Goal: Task Accomplishment & Management: Use online tool/utility

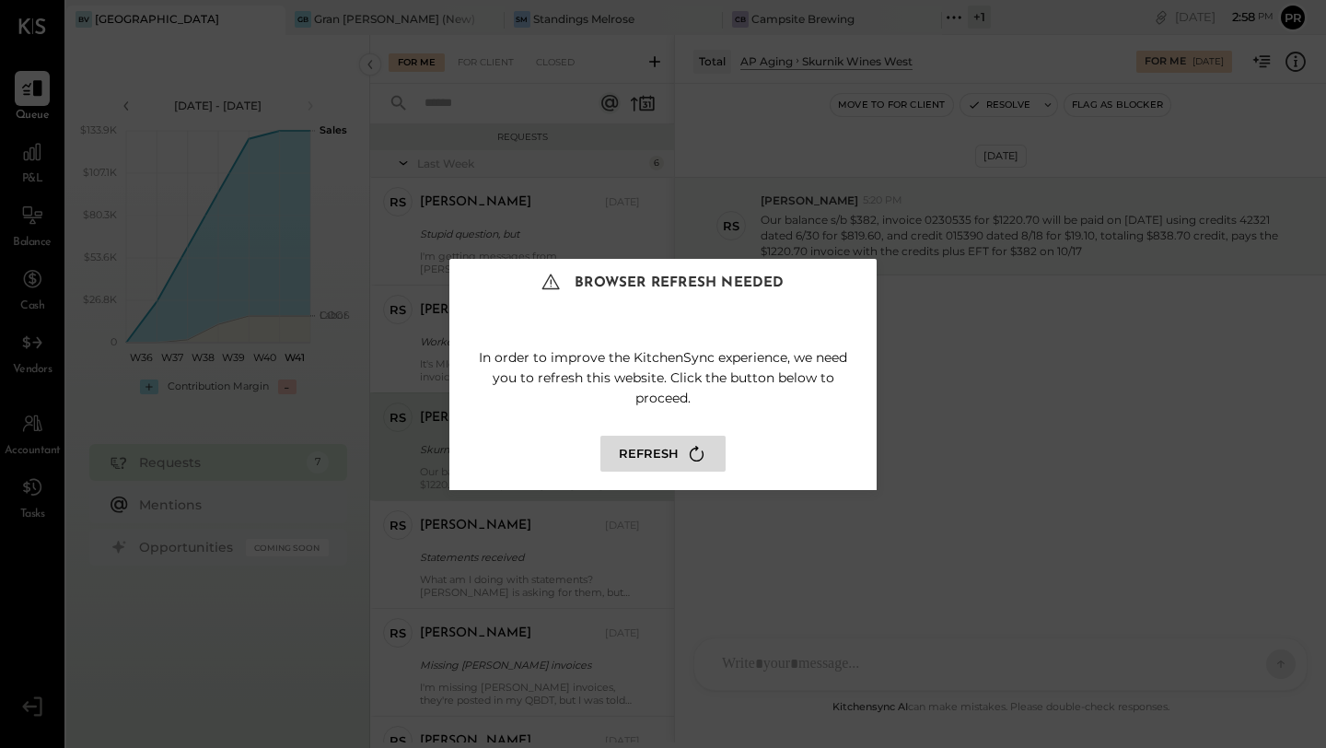
click at [668, 462] on button "Refresh" at bounding box center [662, 453] width 125 height 36
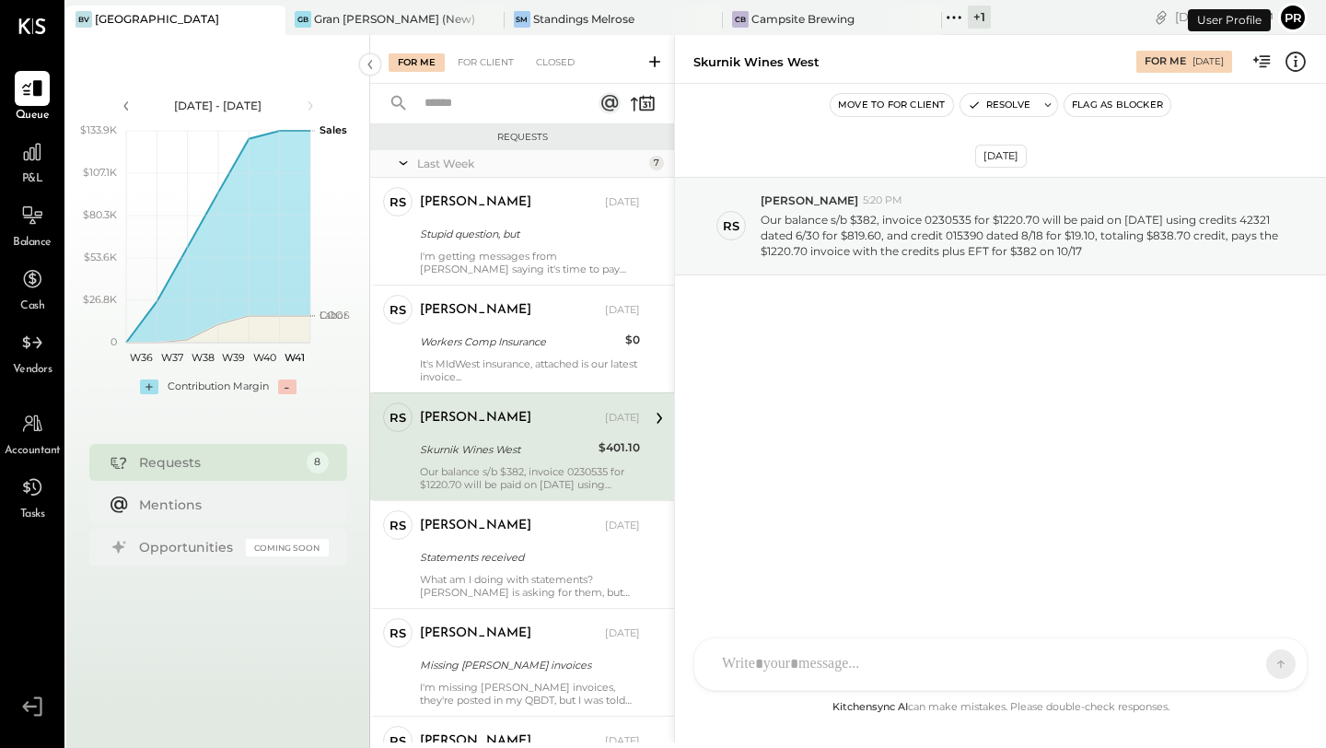
scroll to position [9, 0]
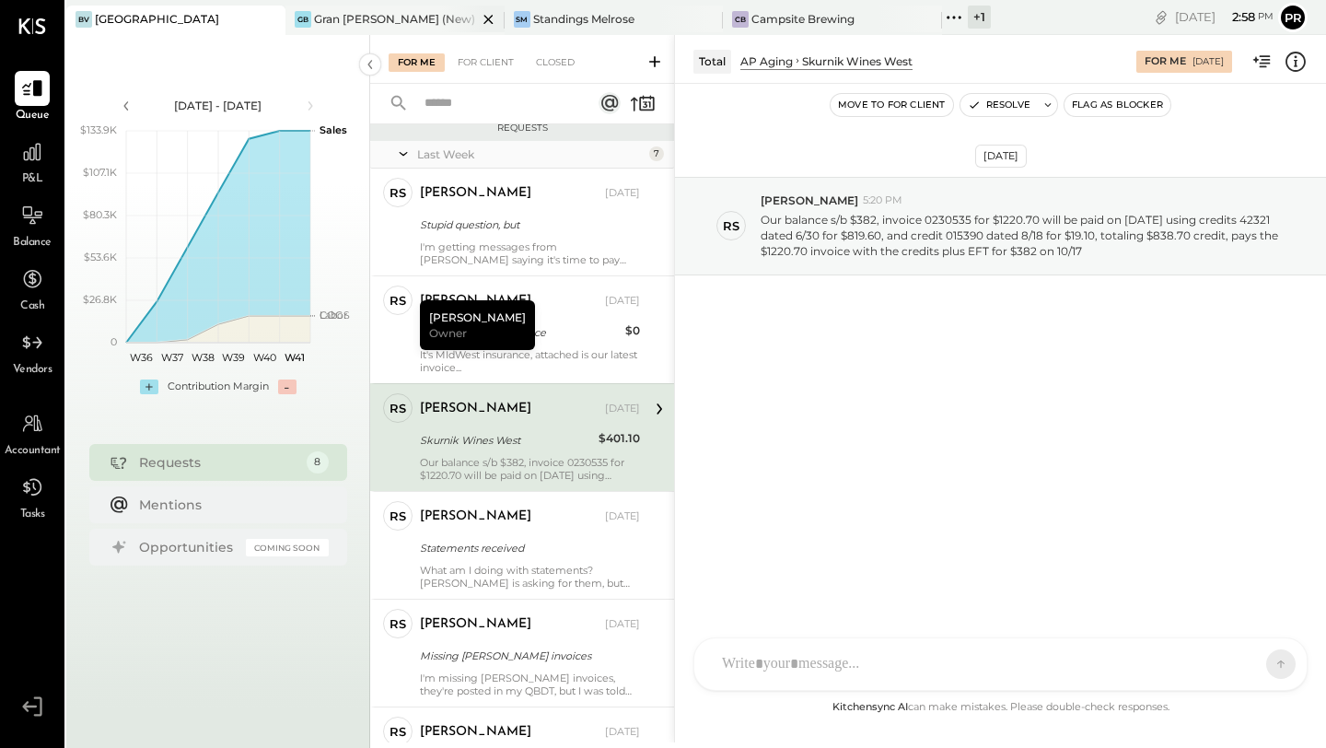
click at [384, 24] on div "Gran [PERSON_NAME] (New)" at bounding box center [394, 19] width 161 height 16
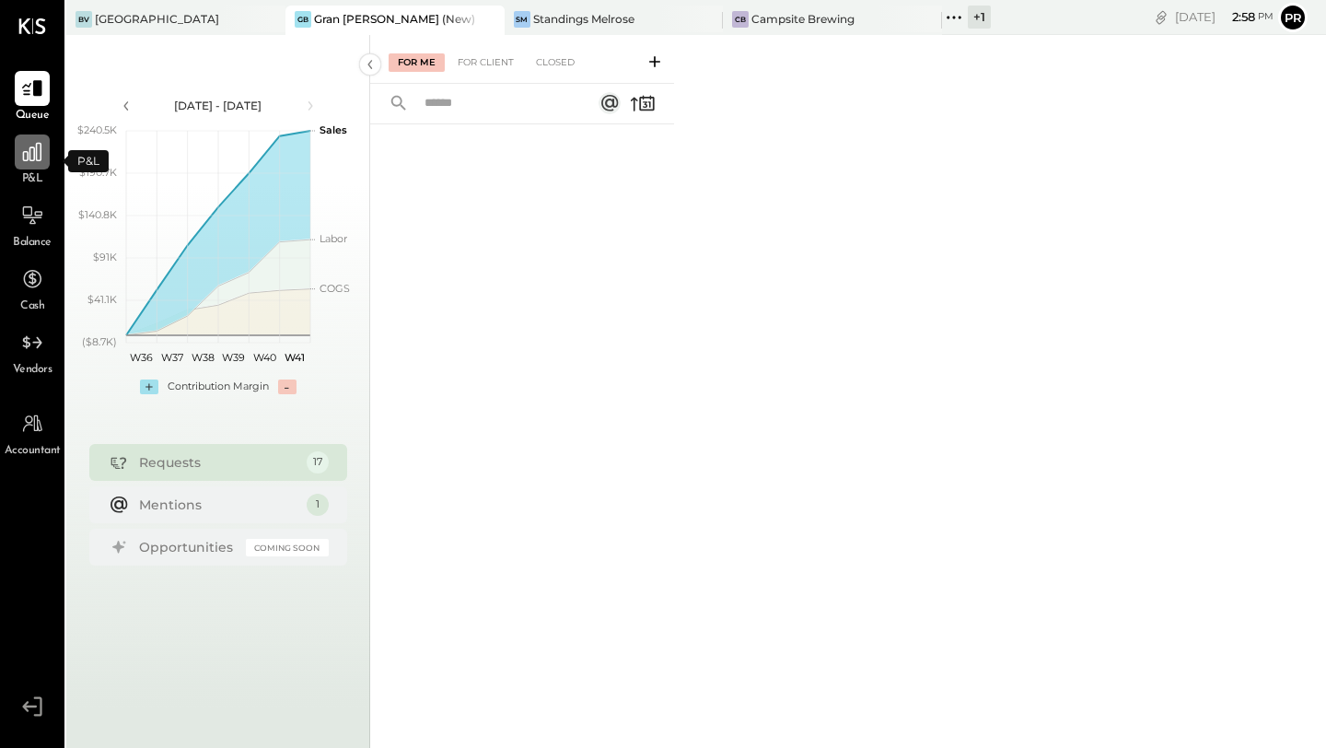
click at [40, 163] on icon at bounding box center [32, 152] width 24 height 24
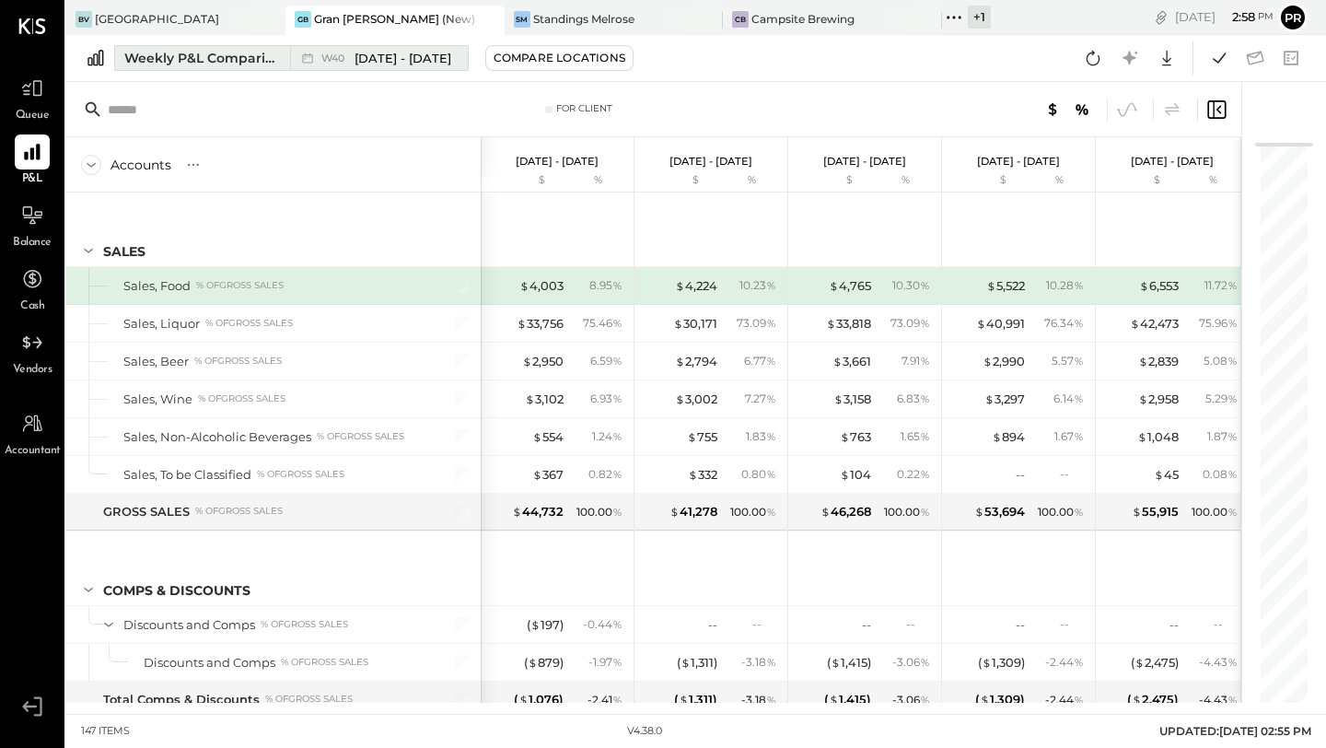
click at [451, 61] on span "Sep 29 - Oct 5, 2025" at bounding box center [402, 58] width 97 height 17
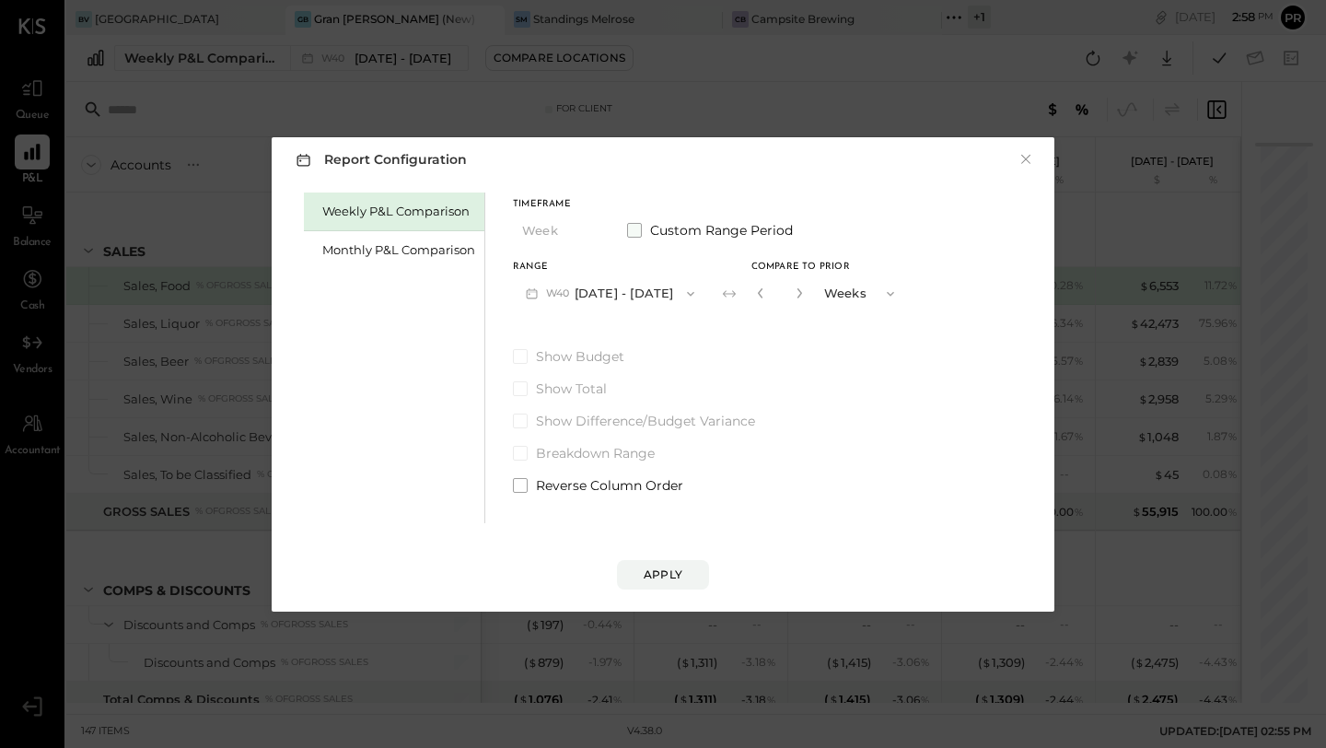
click at [635, 226] on span at bounding box center [634, 230] width 15 height 15
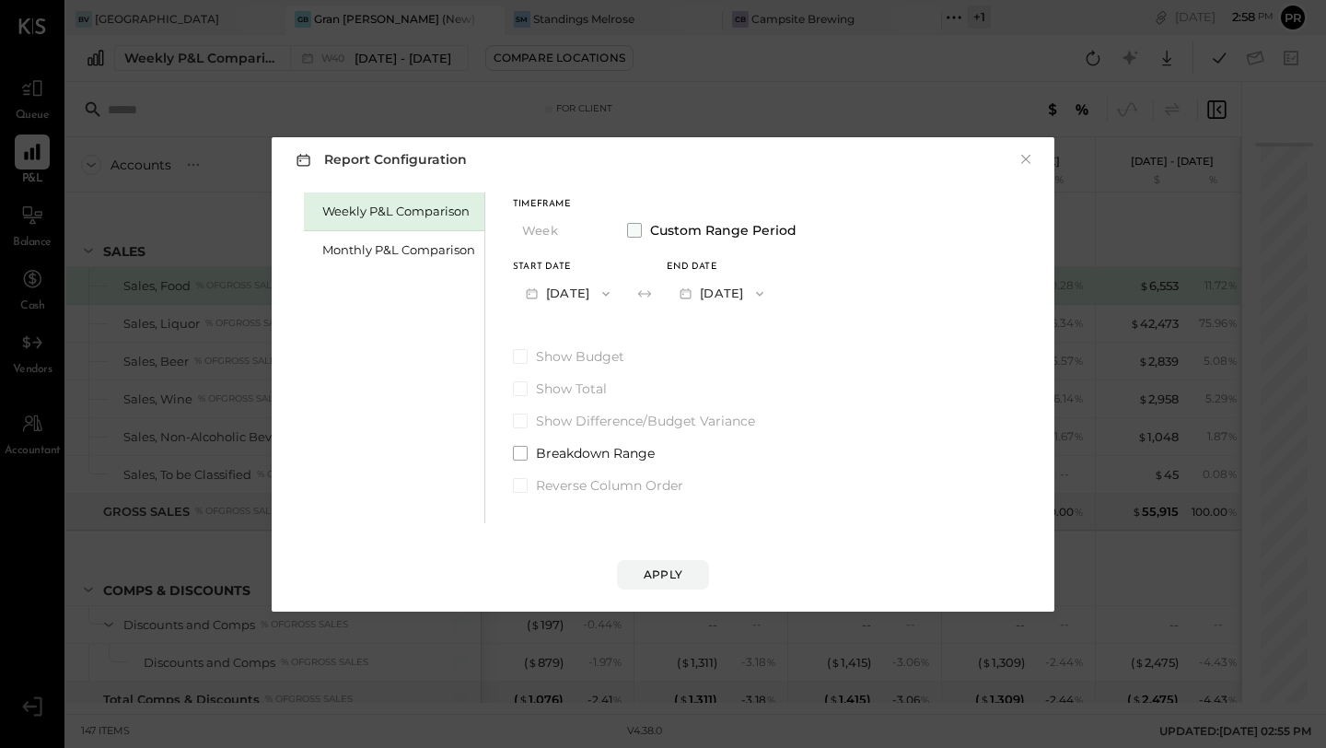
click at [635, 227] on span at bounding box center [634, 230] width 15 height 15
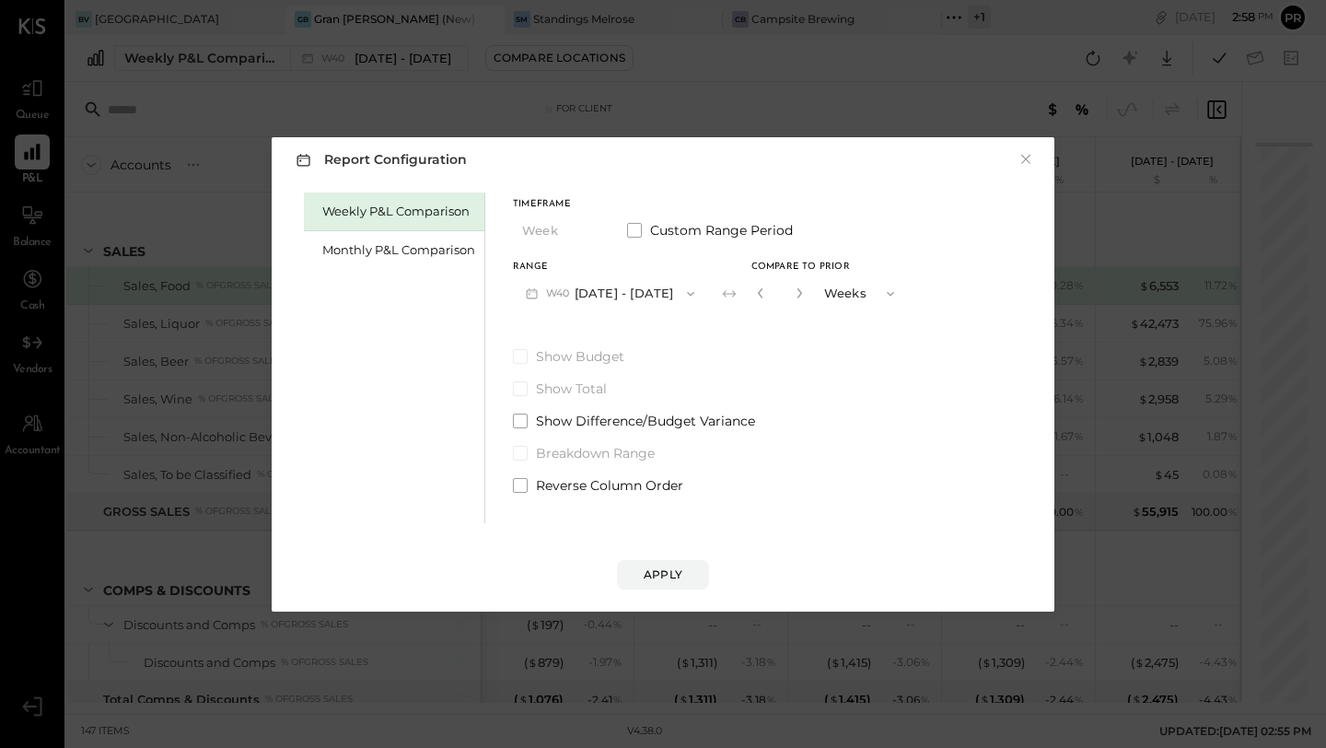
click at [895, 296] on span "button" at bounding box center [886, 293] width 24 height 15
click at [895, 296] on div "Weeks" at bounding box center [861, 293] width 90 height 33
click at [680, 290] on button "W40 Sep 29 - Oct 5, 2025" at bounding box center [610, 293] width 194 height 34
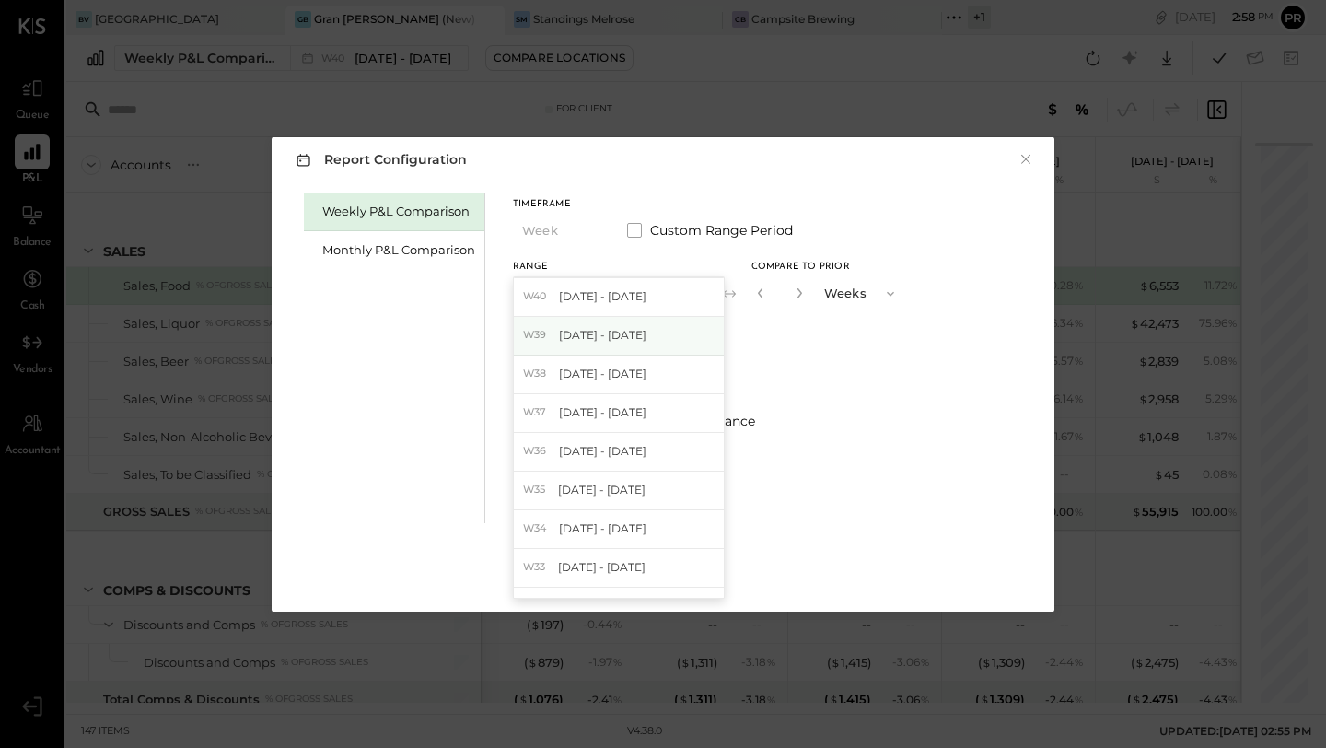
scroll to position [47, 0]
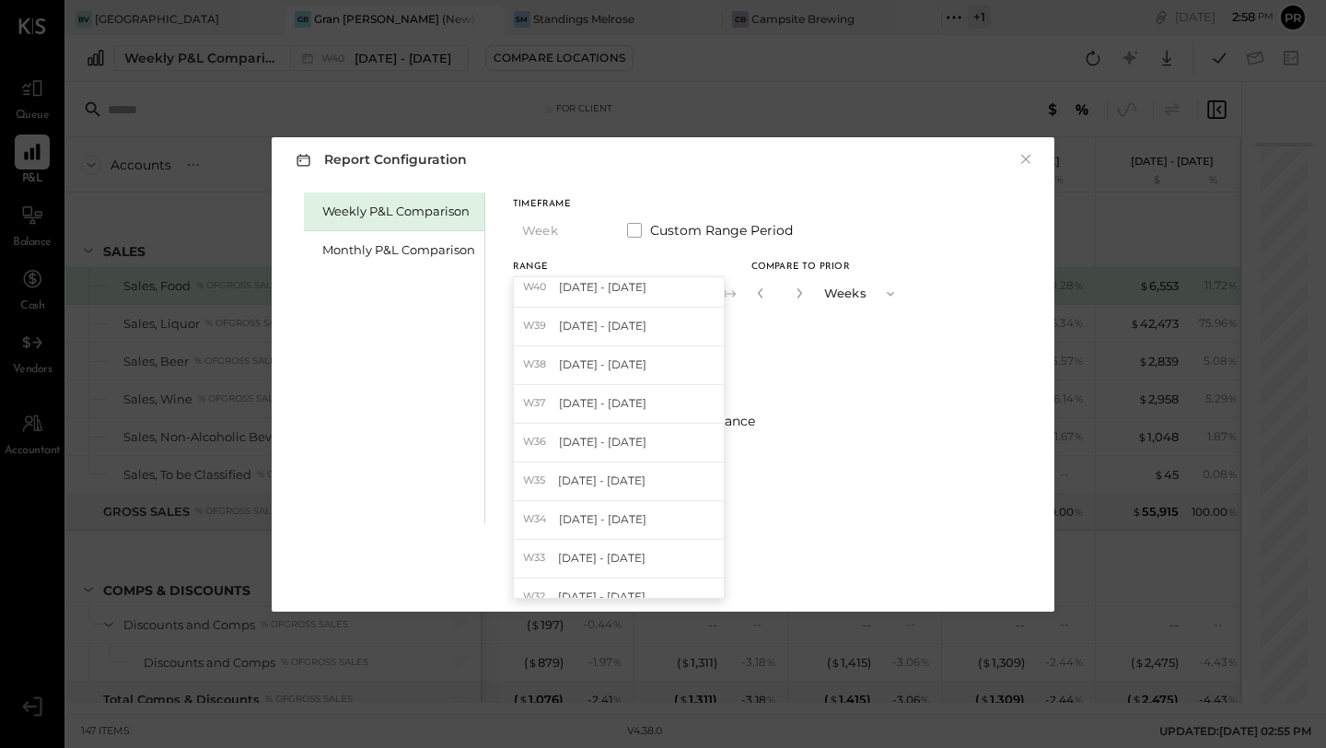
click at [827, 321] on div "Timeframe Week Custom Range Period Range W40 Sep 29 - Oct 5, 2025 W41 Oct 6 - 1…" at bounding box center [710, 343] width 394 height 302
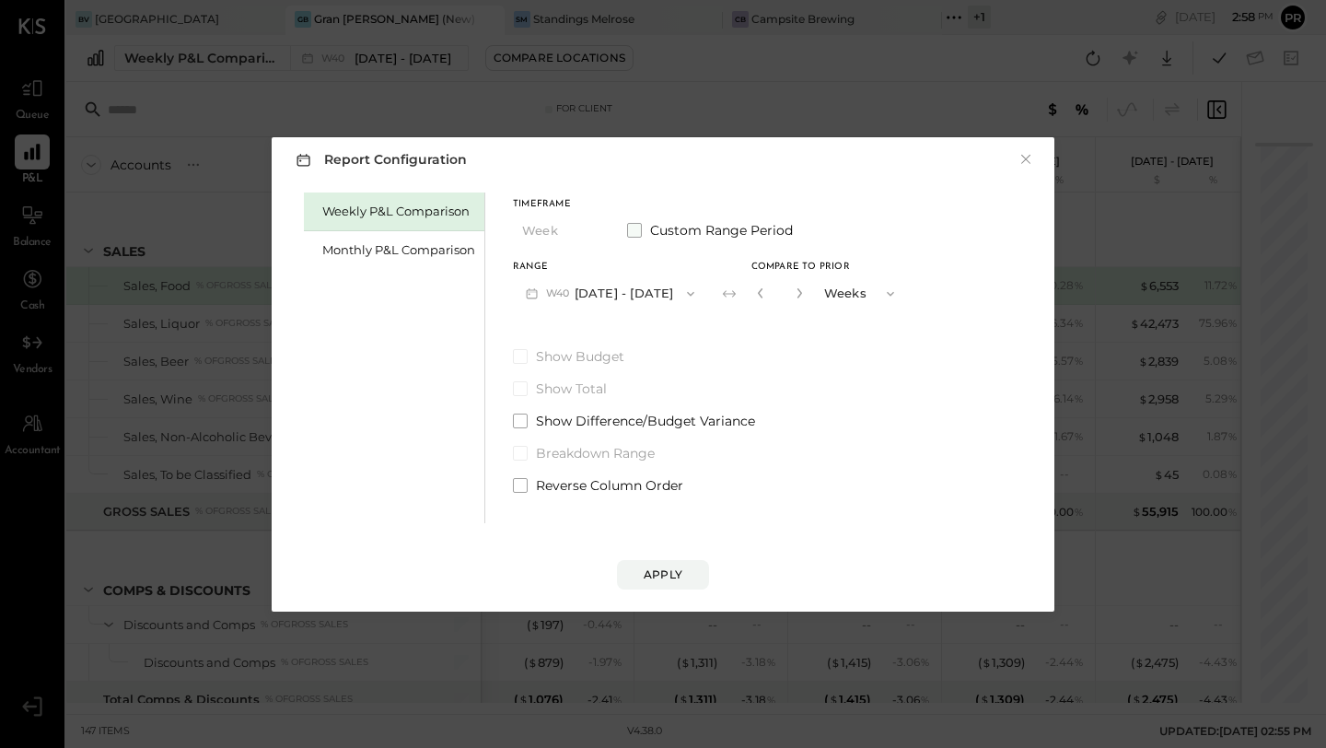
click at [628, 226] on span at bounding box center [634, 230] width 15 height 15
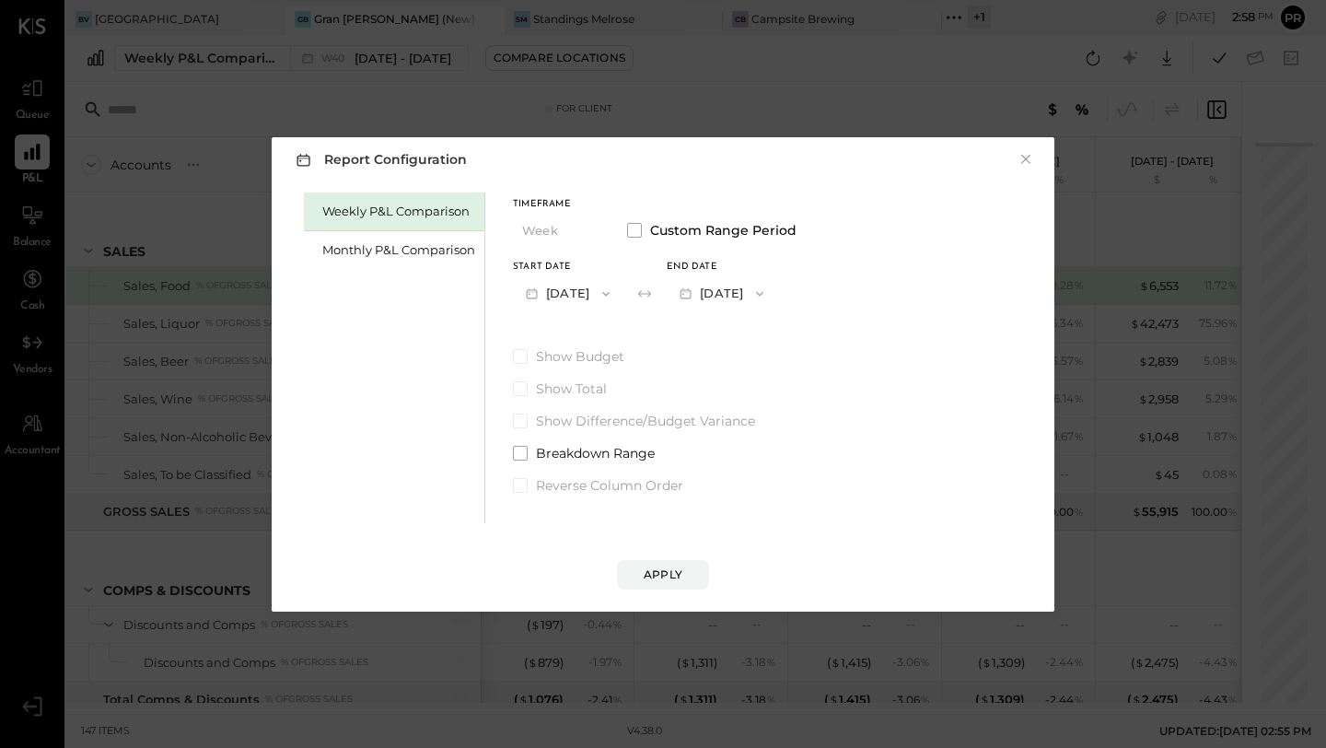
click at [1041, 175] on div "Report Configuration × Weekly P&L Comparison Monthly P&L Comparison Timeframe W…" at bounding box center [663, 374] width 783 height 474
click at [1031, 152] on button "×" at bounding box center [1025, 159] width 17 height 18
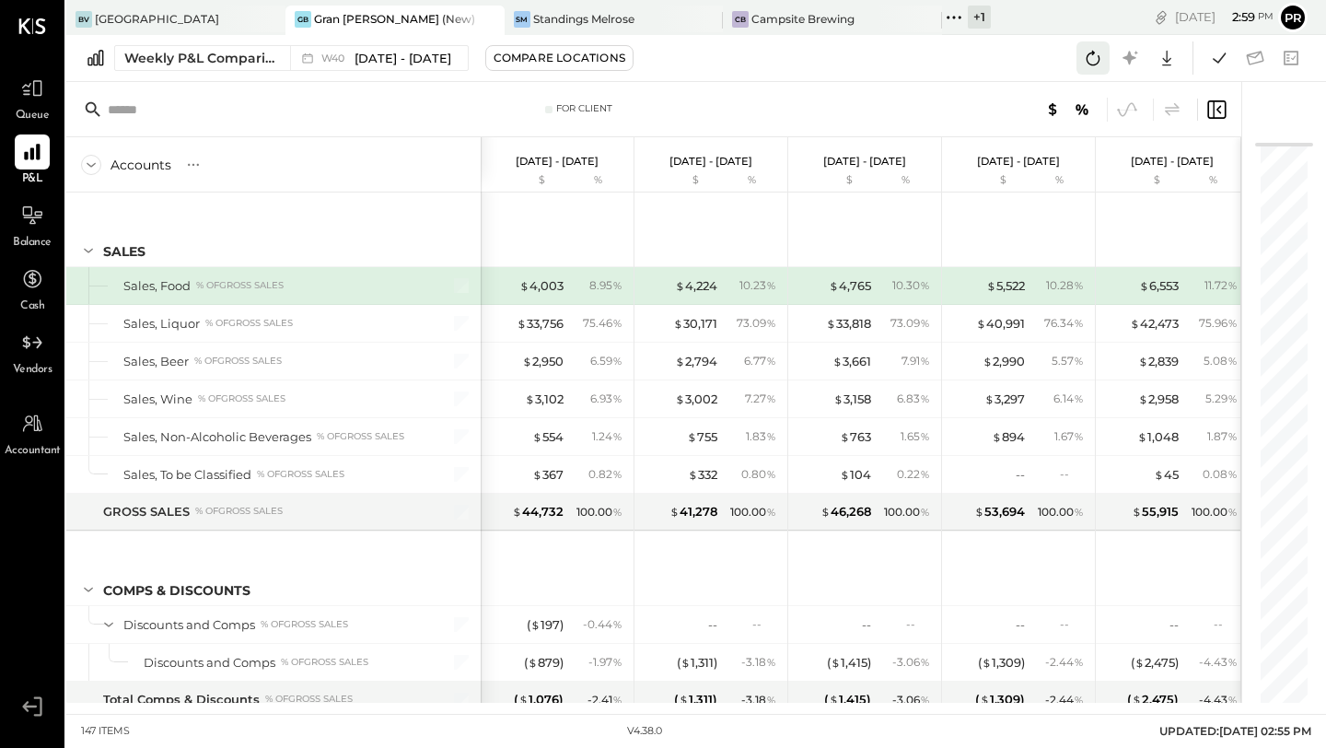
click at [1088, 59] on icon at bounding box center [1093, 58] width 24 height 24
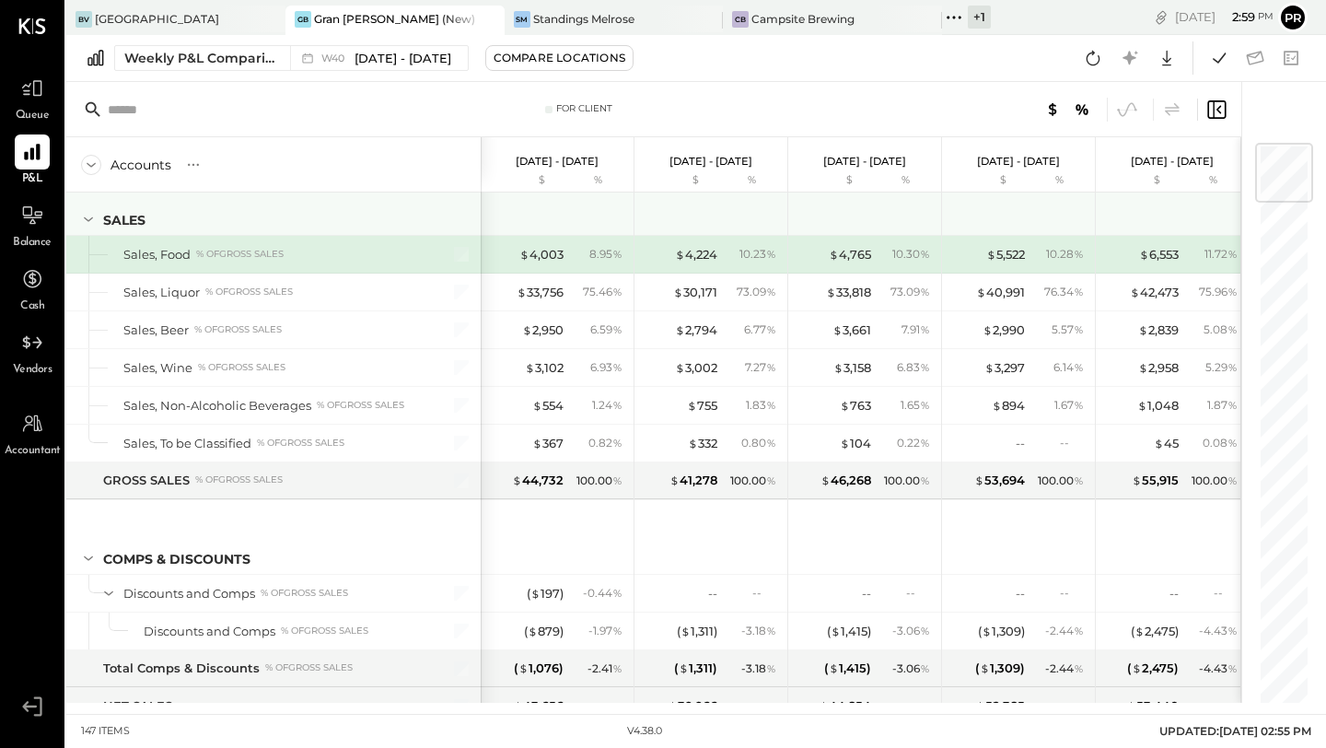
scroll to position [0, 0]
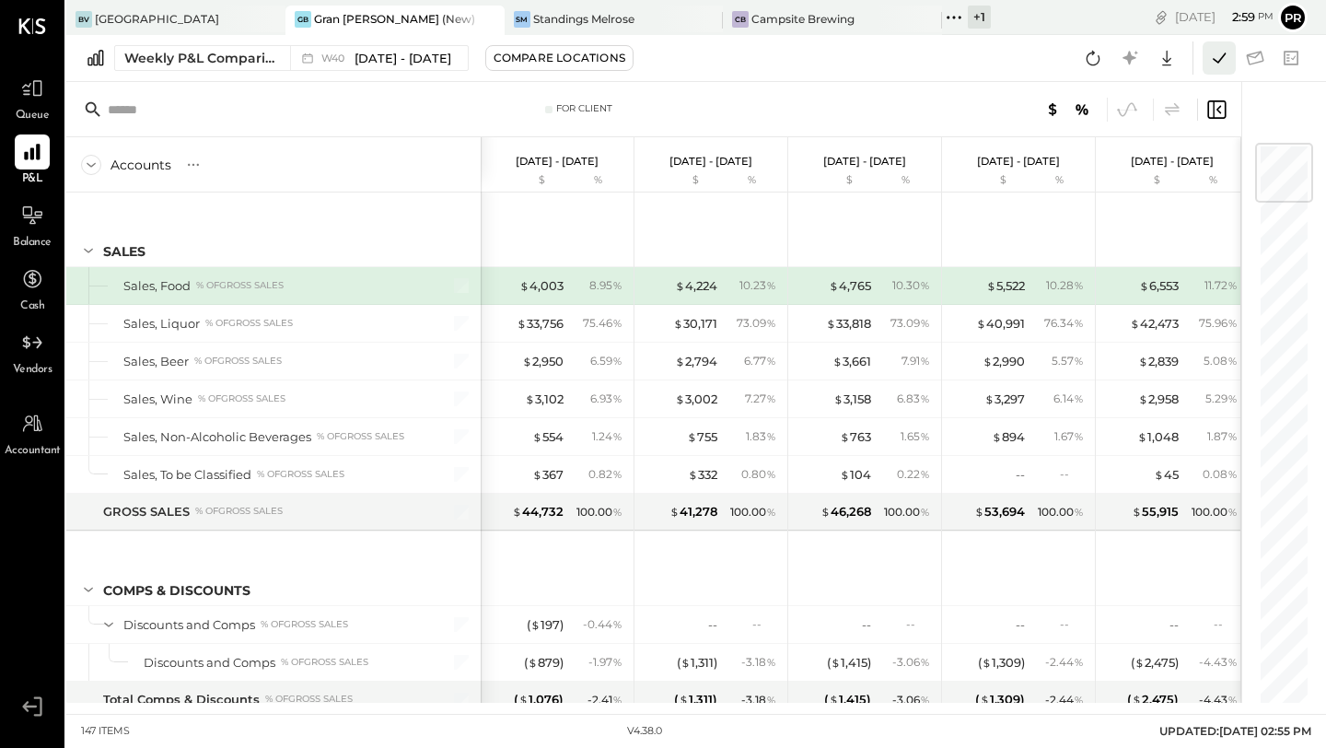
click at [1218, 56] on icon at bounding box center [1219, 58] width 24 height 24
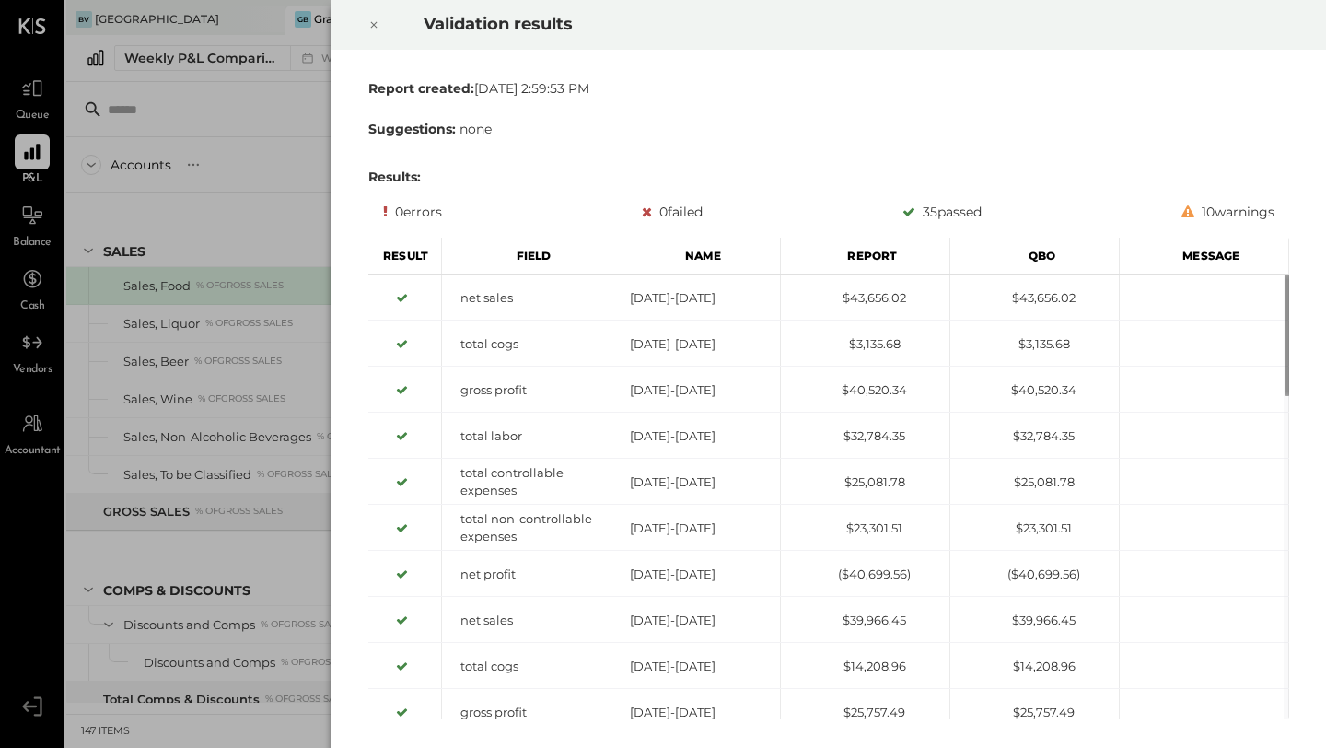
click at [382, 26] on div at bounding box center [374, 25] width 41 height 52
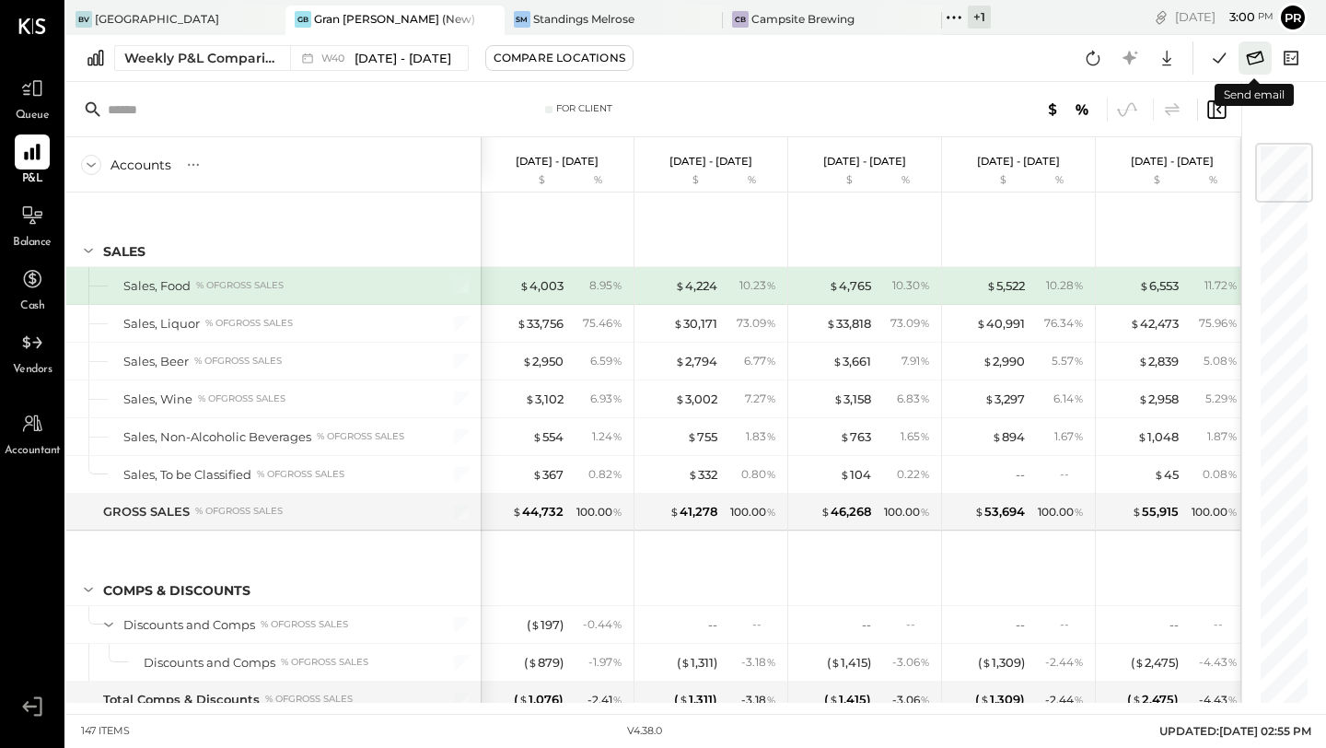
click at [1248, 60] on icon at bounding box center [1254, 58] width 17 height 14
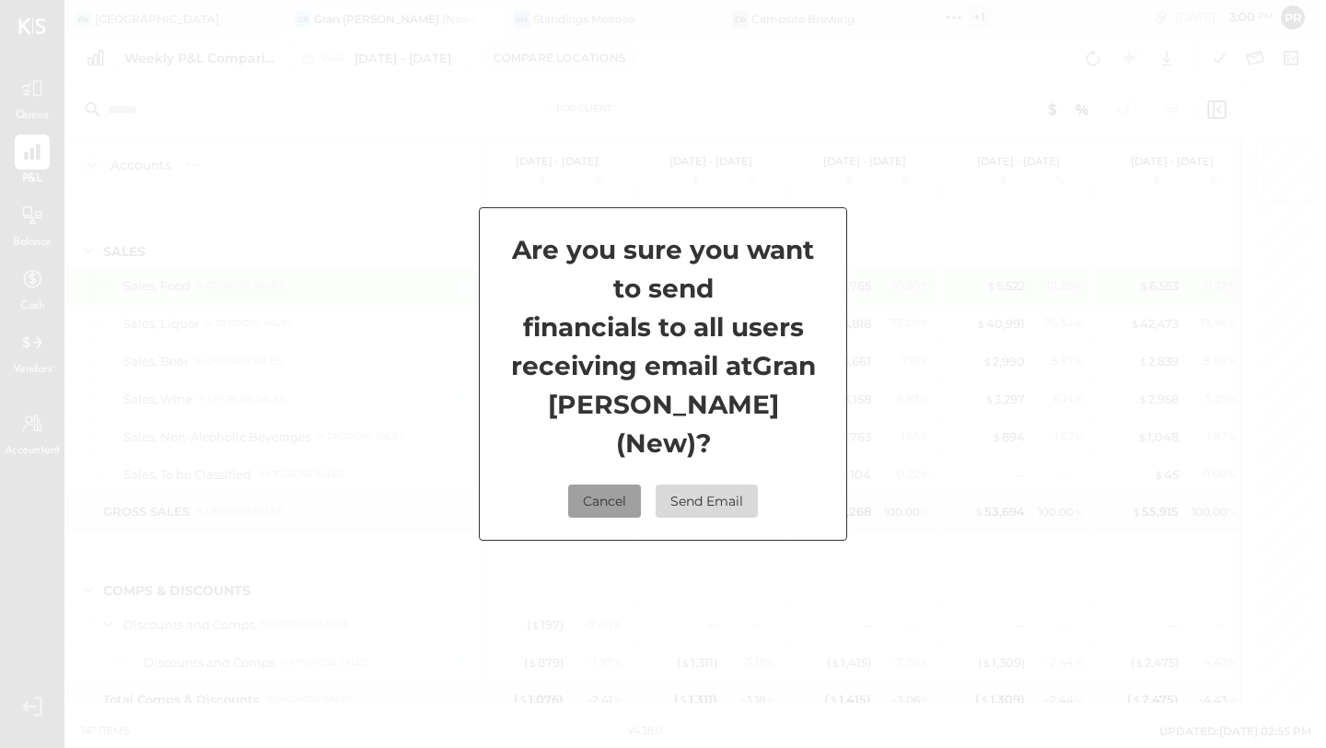
click at [620, 488] on button "Cancel" at bounding box center [604, 500] width 73 height 33
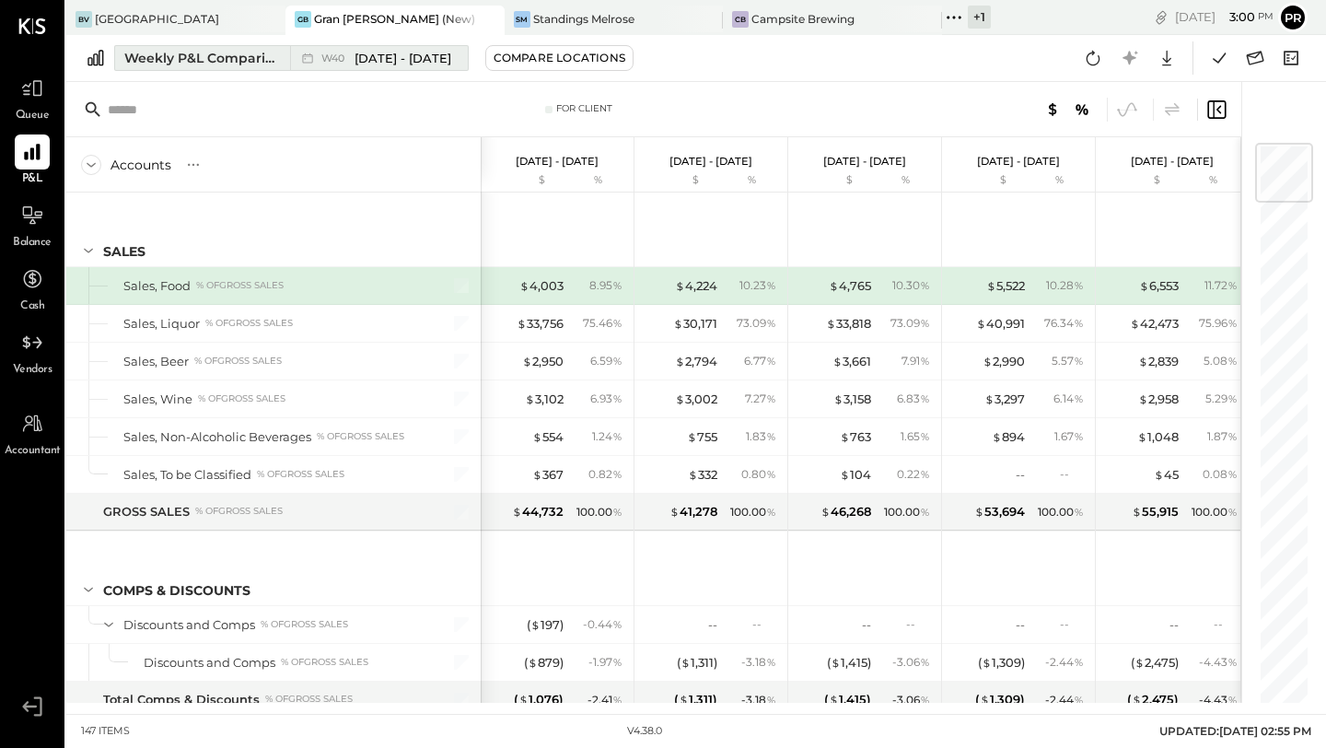
click at [469, 64] on button "Weekly P&L Comparison W40 Sep 29 - Oct 5, 2025" at bounding box center [291, 58] width 354 height 26
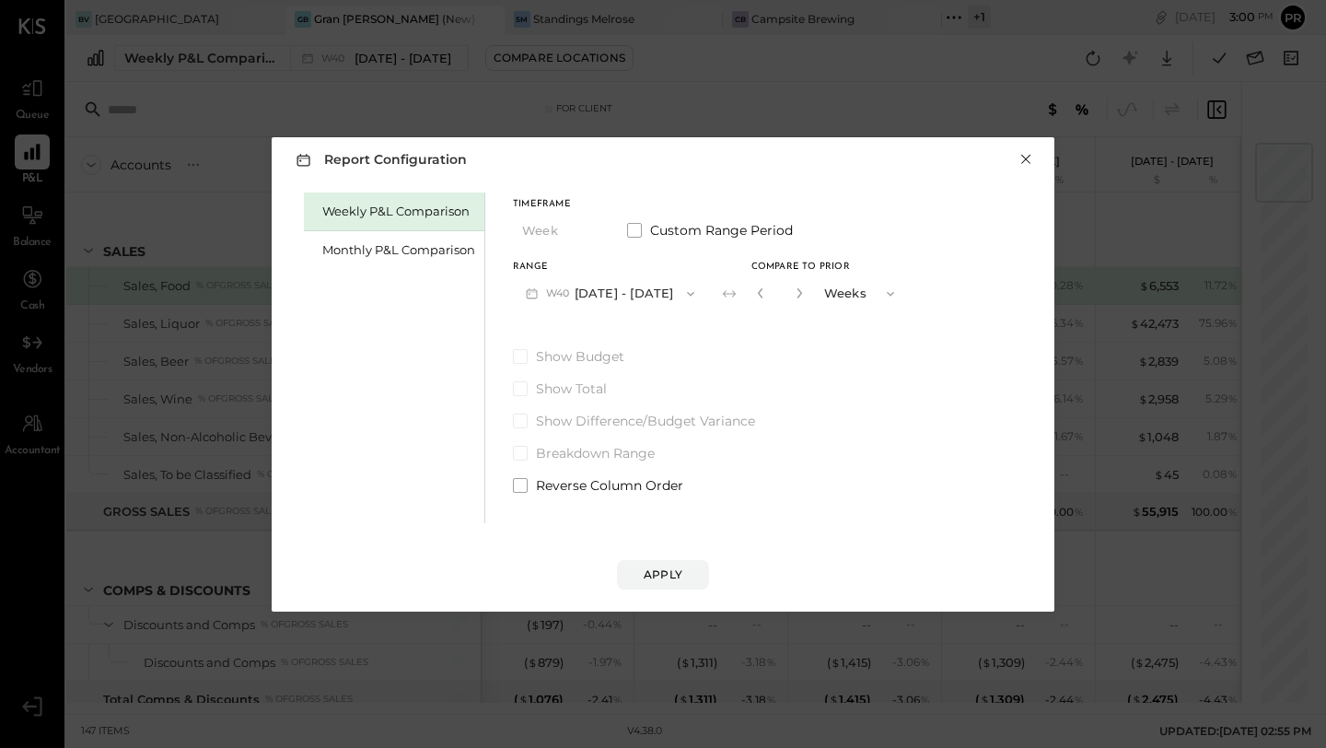
click at [1026, 167] on button "×" at bounding box center [1025, 159] width 17 height 18
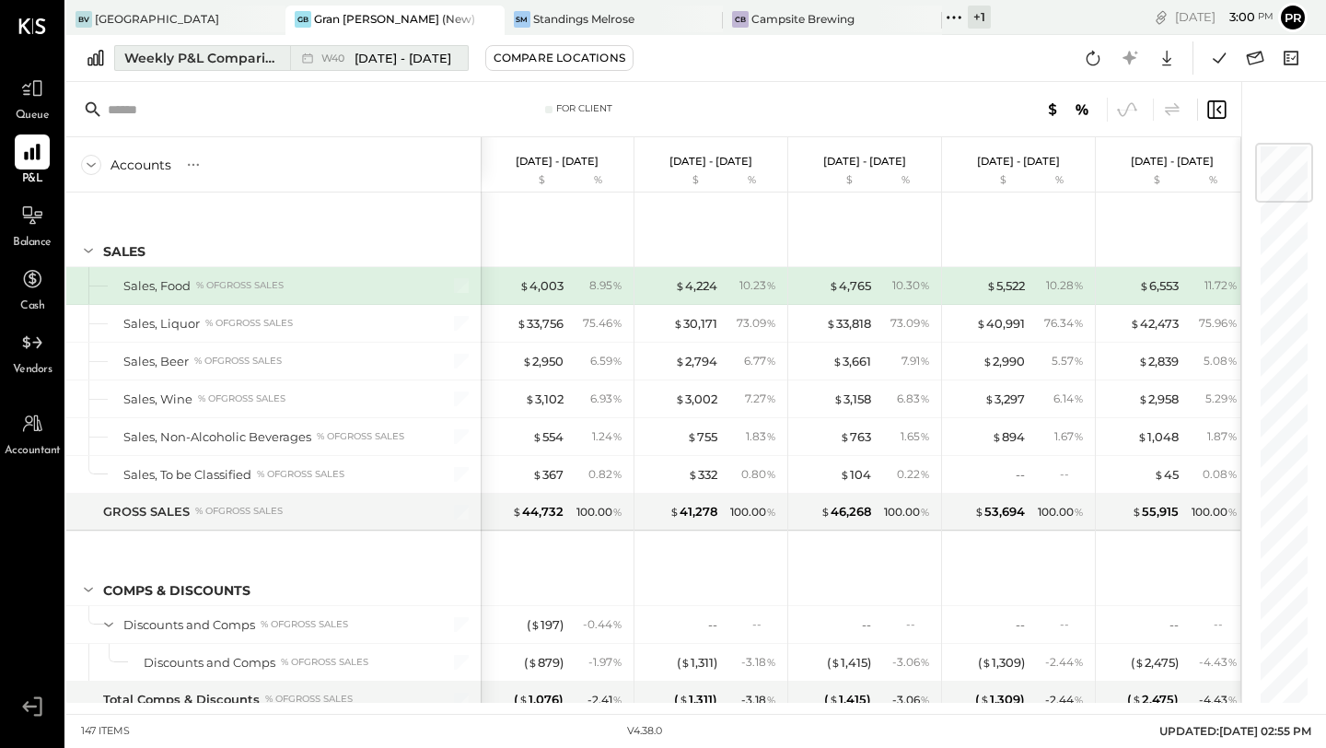
click at [239, 64] on div "Weekly P&L Comparison" at bounding box center [201, 58] width 155 height 18
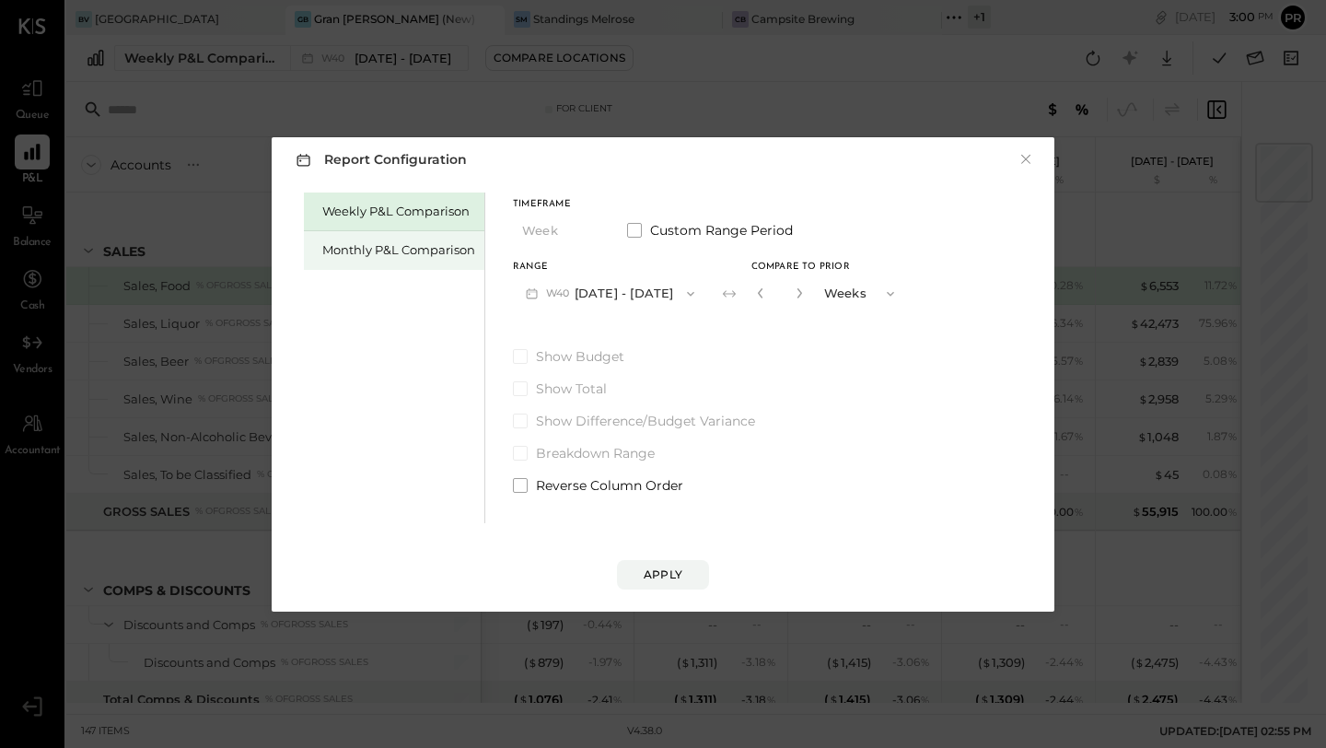
click at [398, 240] on div "Monthly P&L Comparison" at bounding box center [394, 250] width 180 height 39
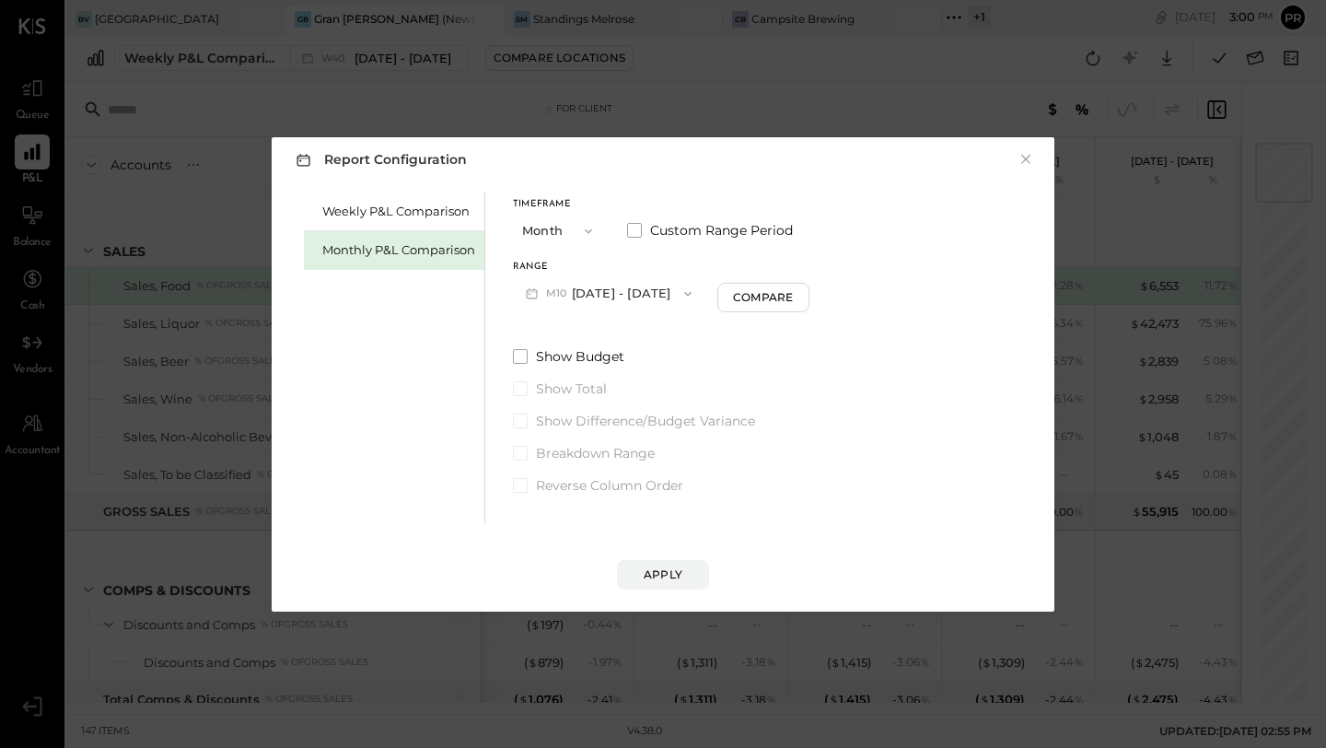
click at [680, 296] on icon "button" at bounding box center [687, 293] width 15 height 15
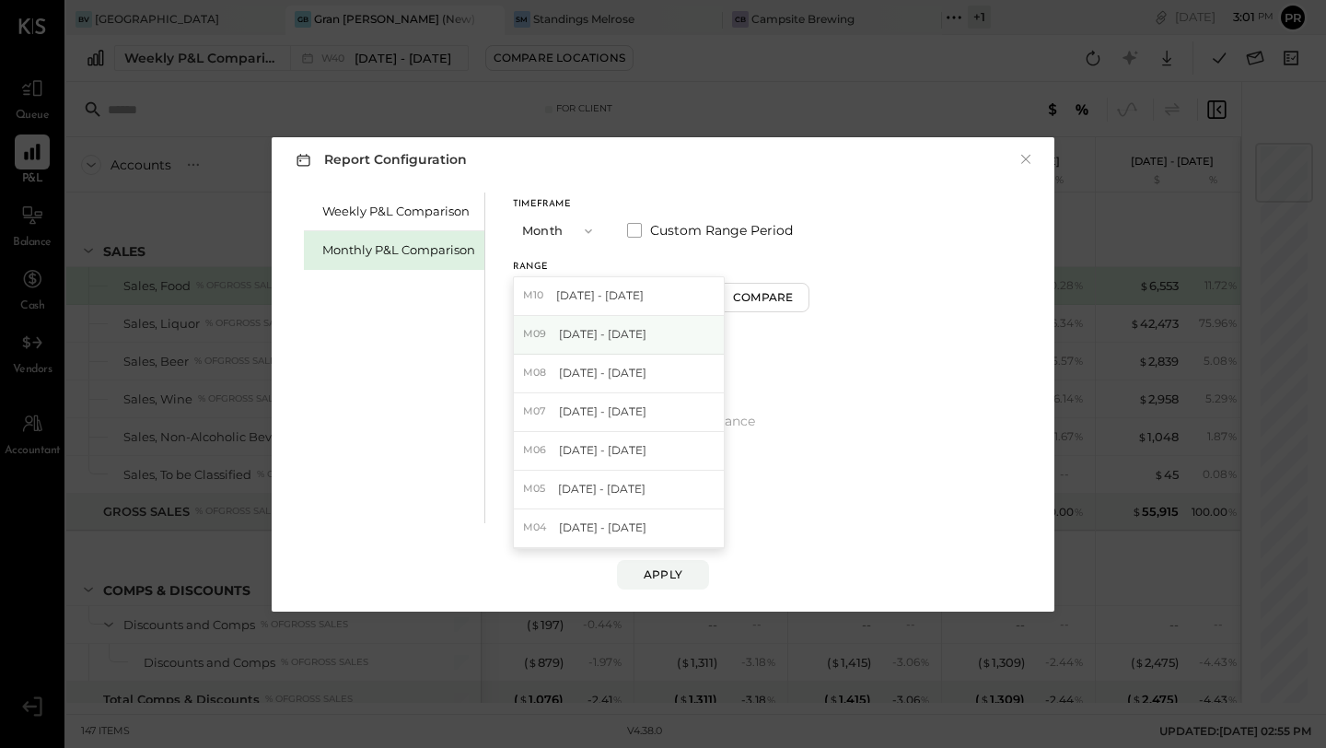
click at [653, 329] on div "M09 Sep 1 - 30, 2025" at bounding box center [619, 335] width 210 height 39
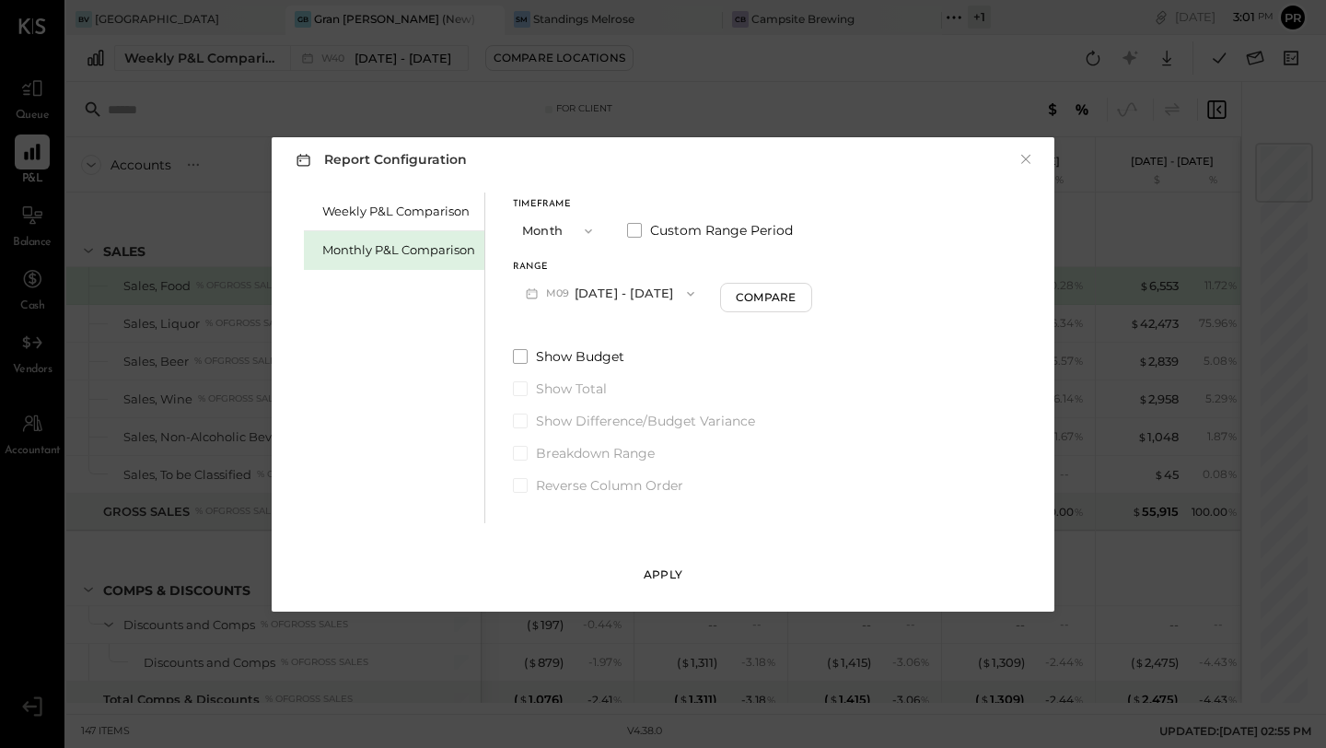
click at [664, 572] on div "Apply" at bounding box center [663, 574] width 39 height 16
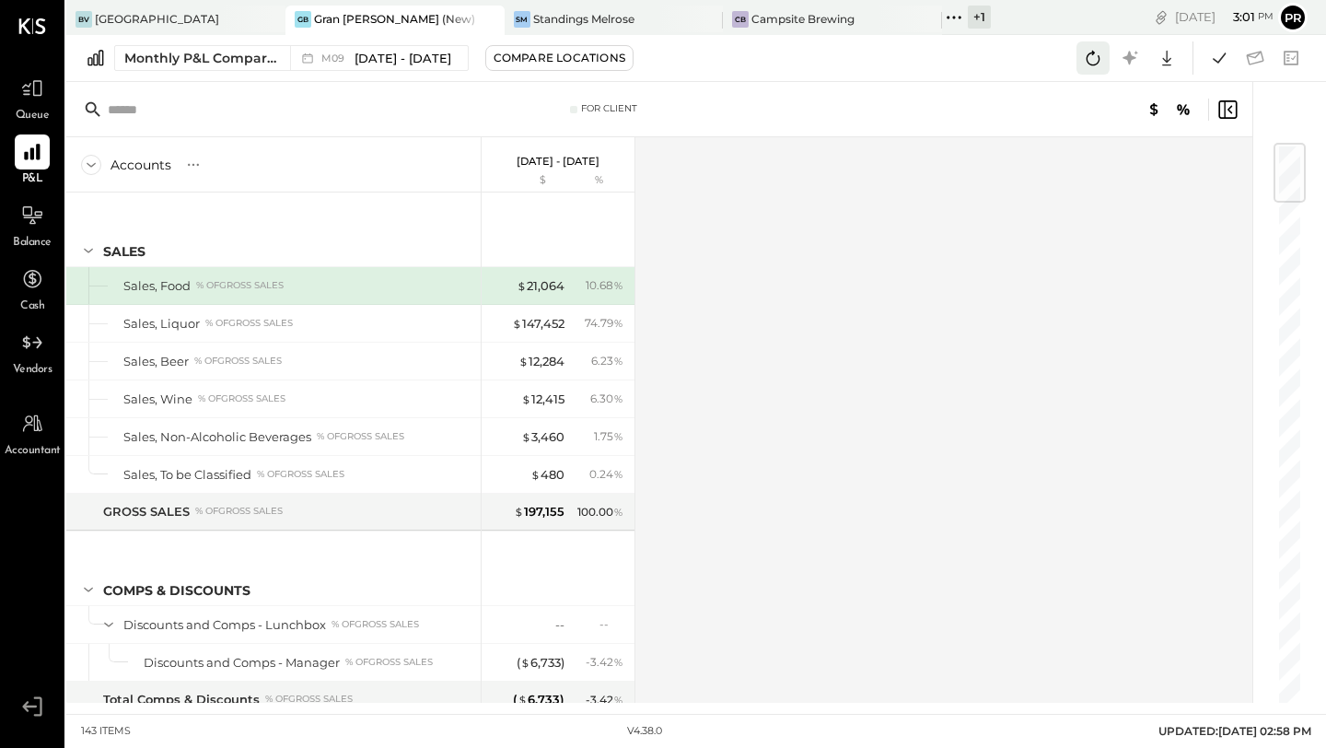
click at [1088, 62] on icon at bounding box center [1093, 58] width 24 height 24
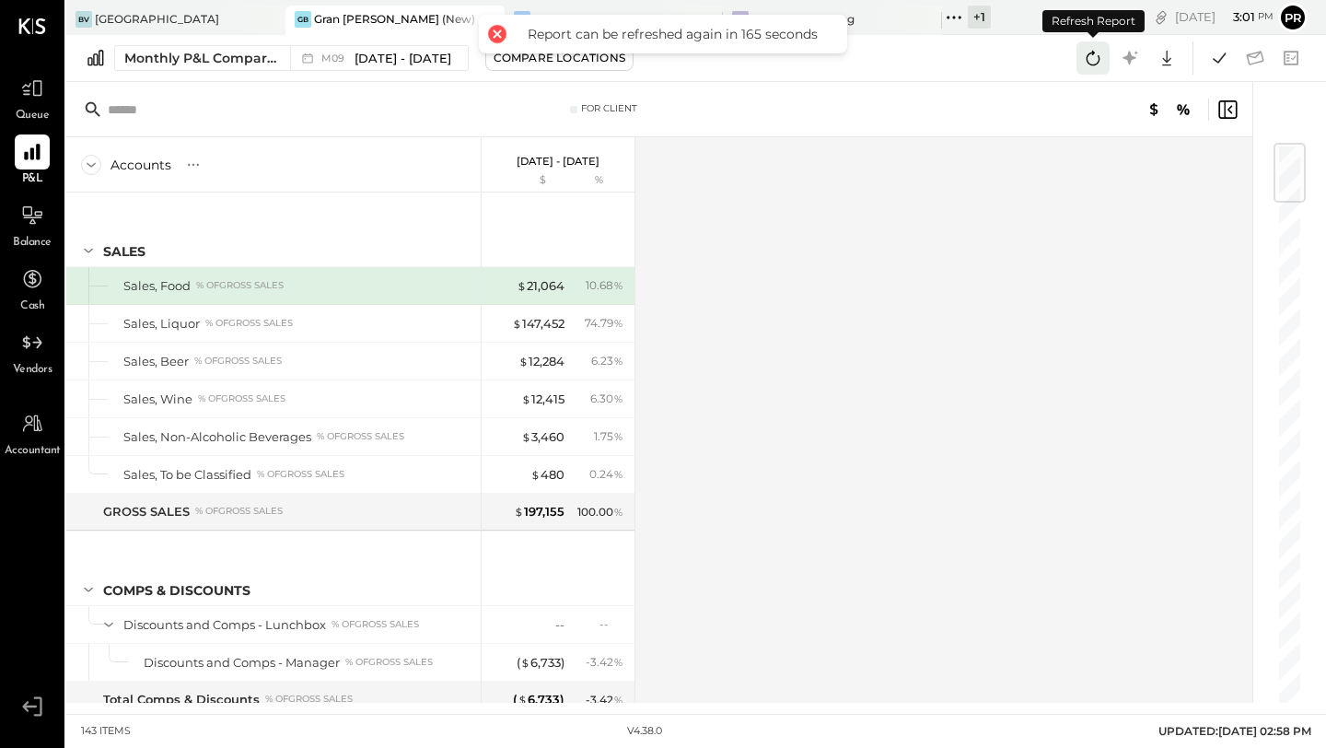
click at [1088, 63] on icon at bounding box center [1093, 58] width 14 height 15
click at [1211, 57] on icon at bounding box center [1219, 58] width 24 height 24
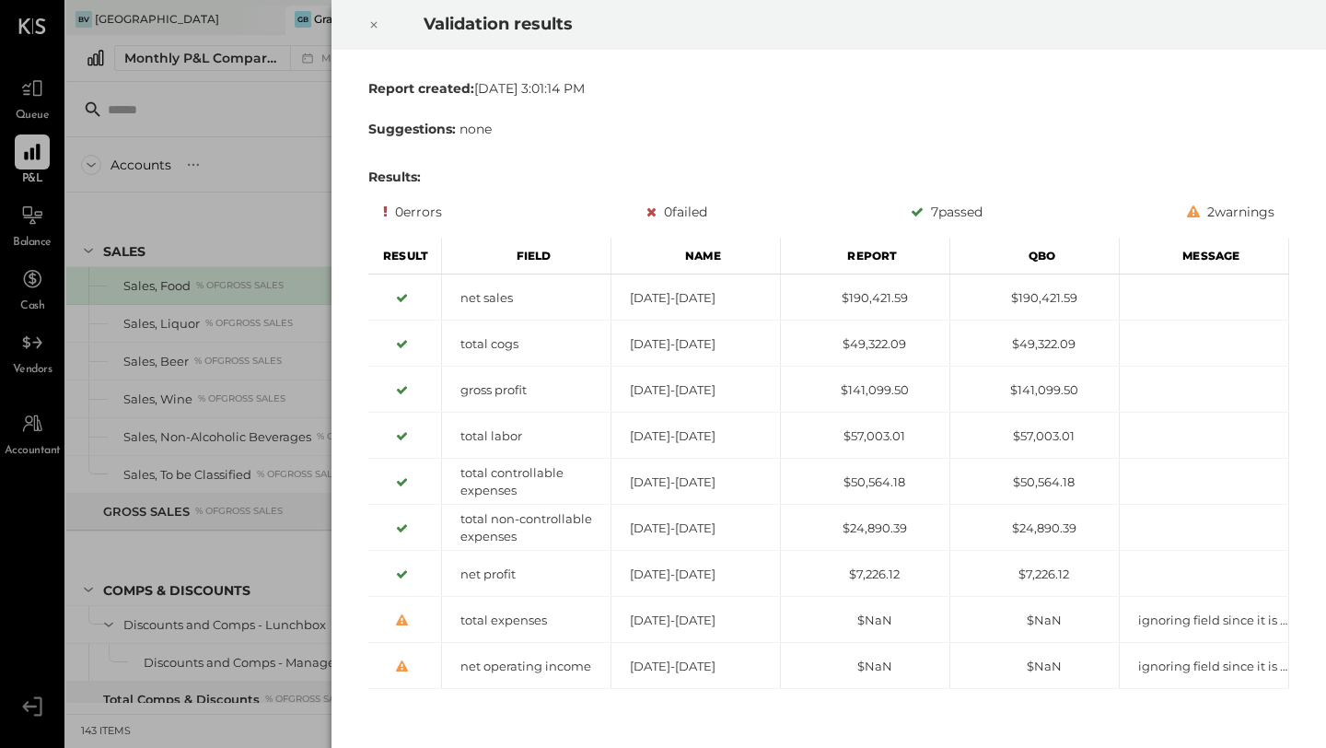
click at [380, 25] on div at bounding box center [374, 25] width 41 height 52
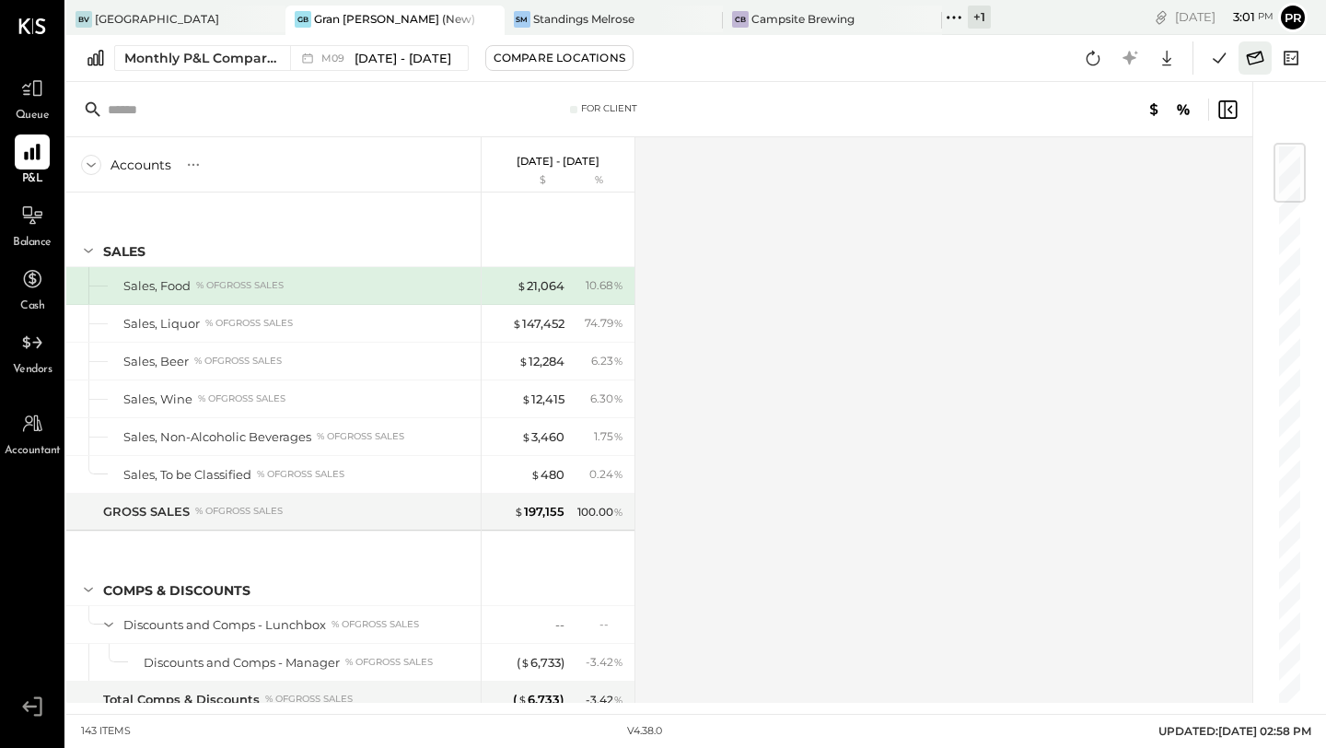
click at [1252, 59] on icon at bounding box center [1255, 58] width 24 height 24
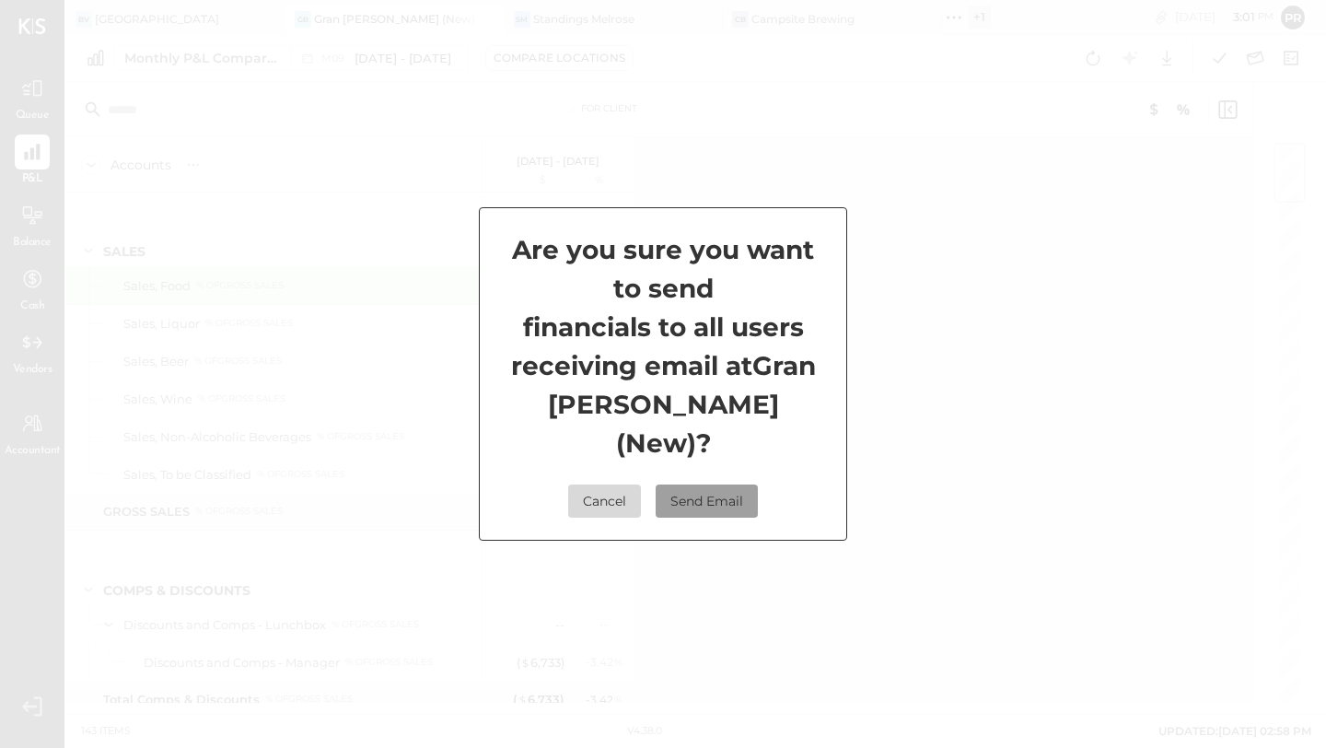
click at [725, 490] on button "Send Email" at bounding box center [706, 500] width 102 height 33
